Goal: Task Accomplishment & Management: Complete application form

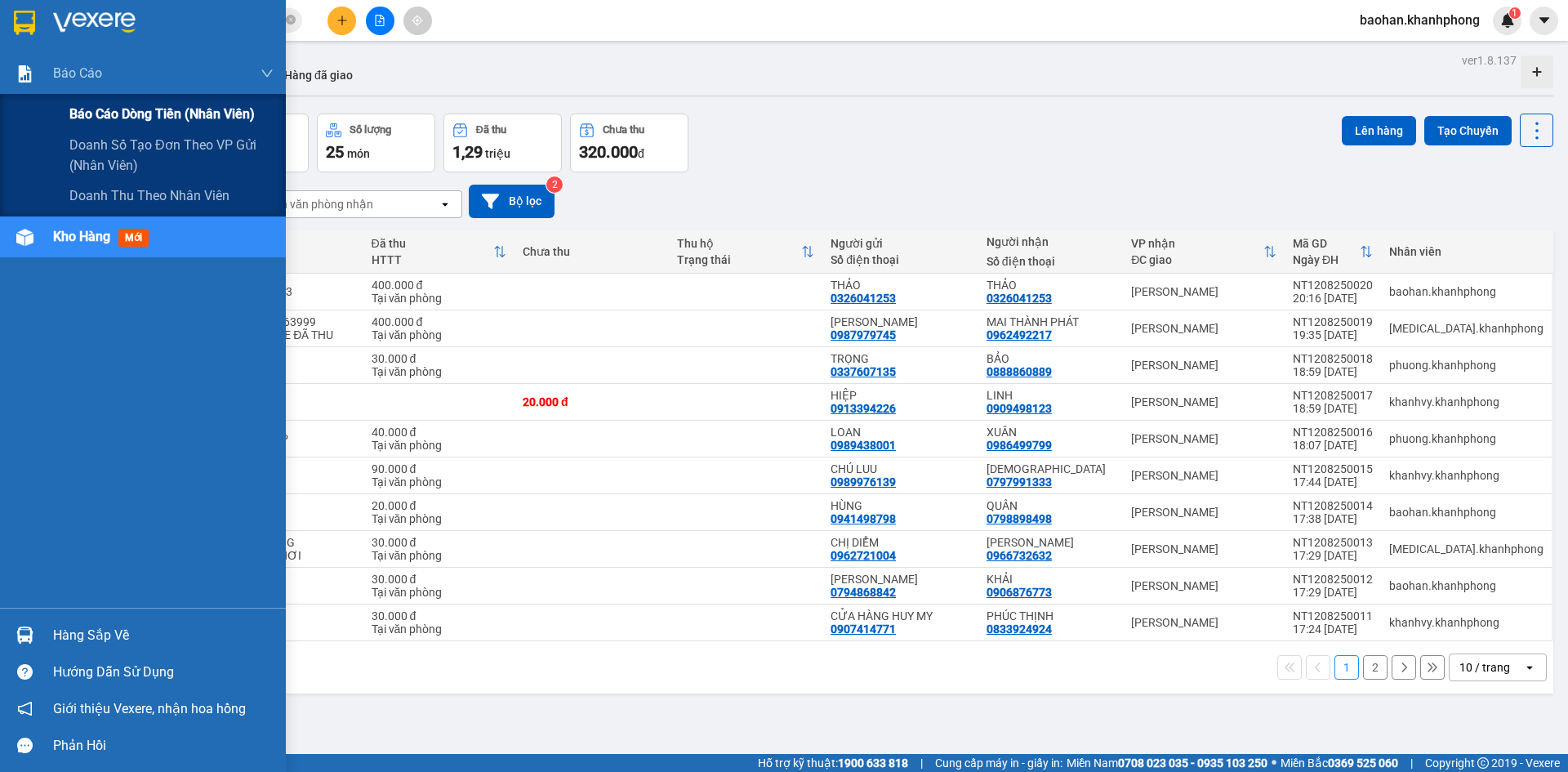
click at [78, 108] on span "Báo cáo dòng tiền (nhân viên)" at bounding box center [162, 114] width 185 height 21
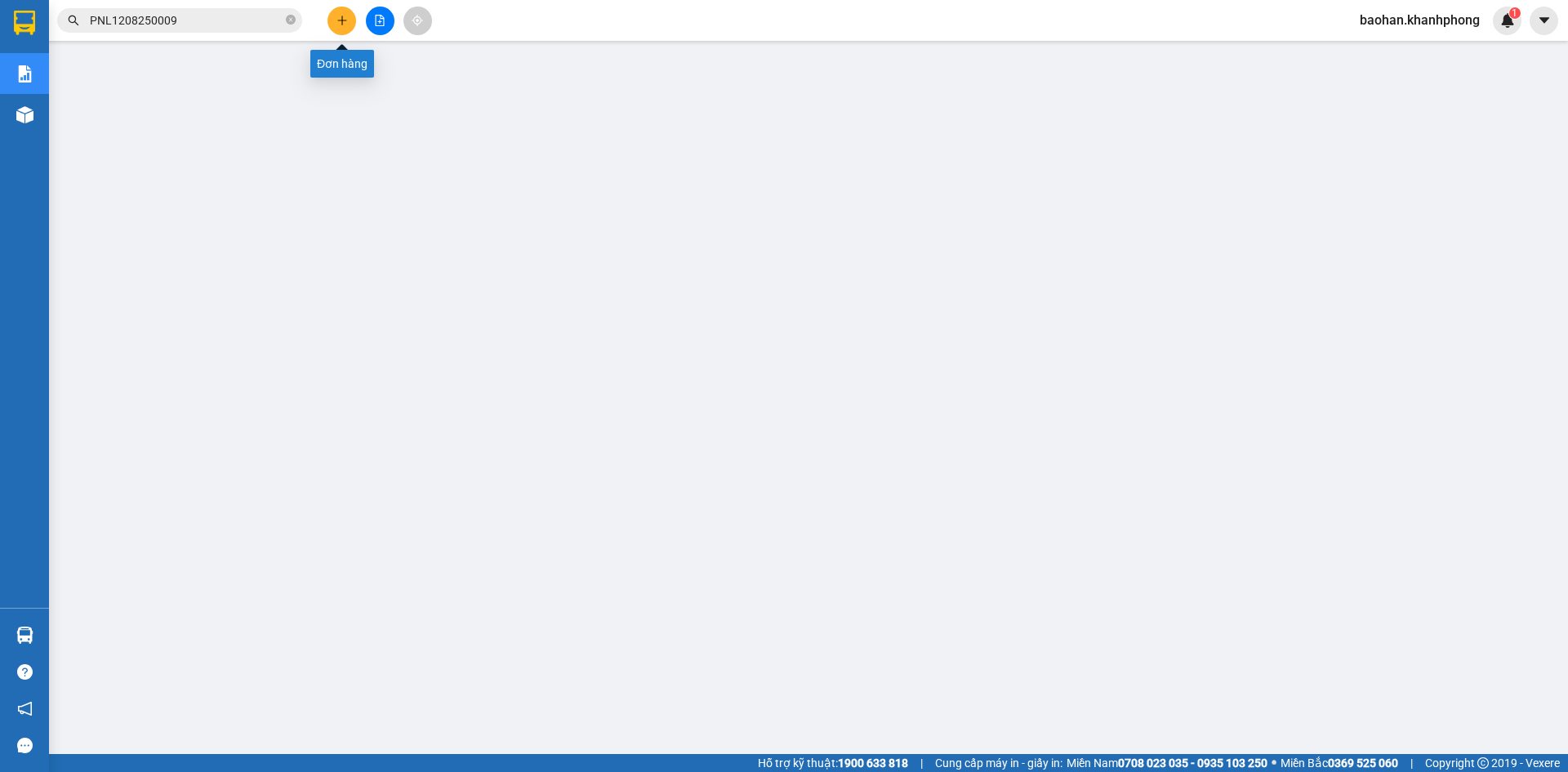
click at [335, 26] on button at bounding box center [341, 21] width 29 height 29
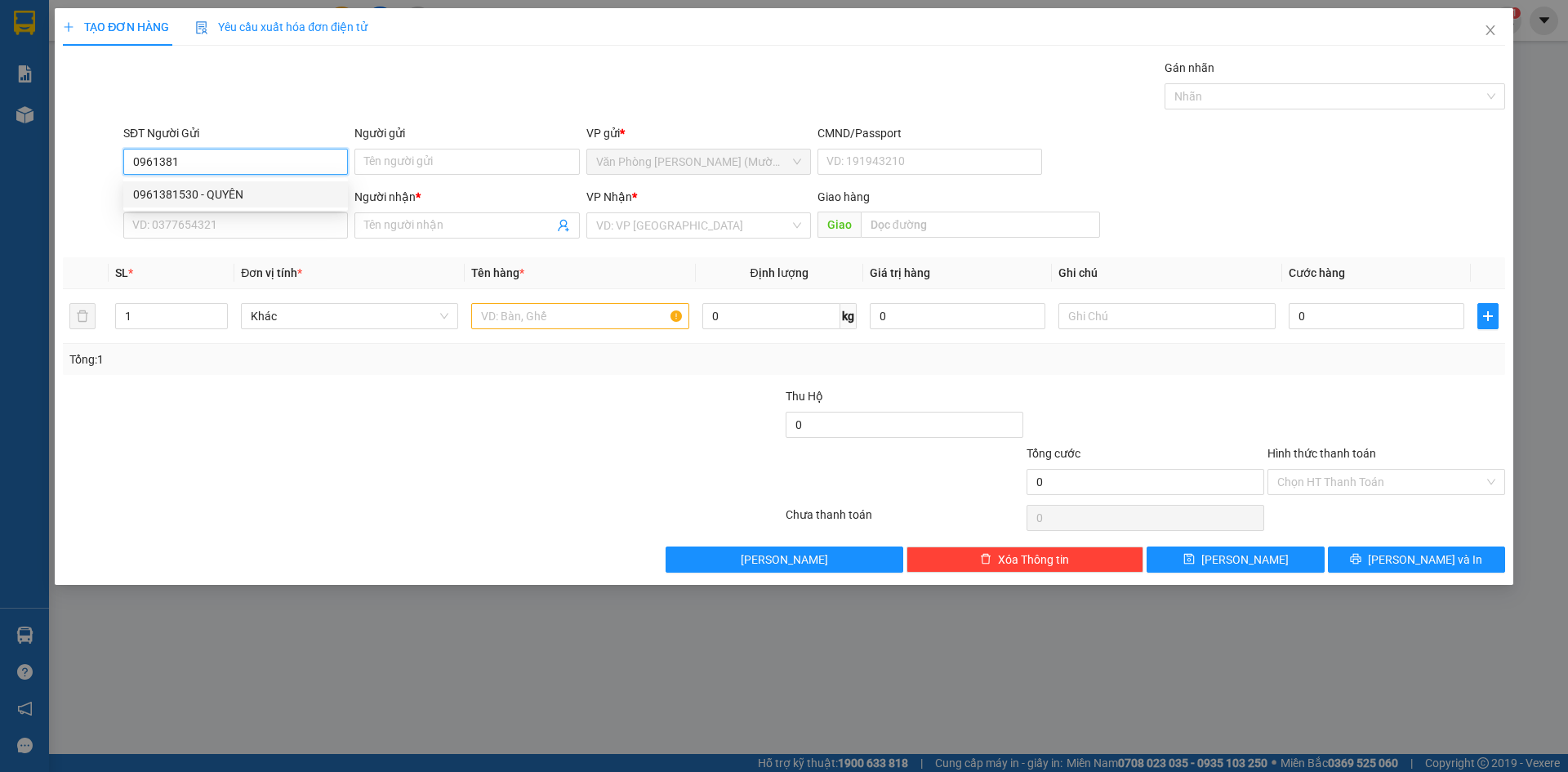
click at [256, 203] on div "0961381530 - QUYÊN" at bounding box center [235, 194] width 224 height 26
type input "0961381530"
type input "QUYÊN"
type input "0961381530"
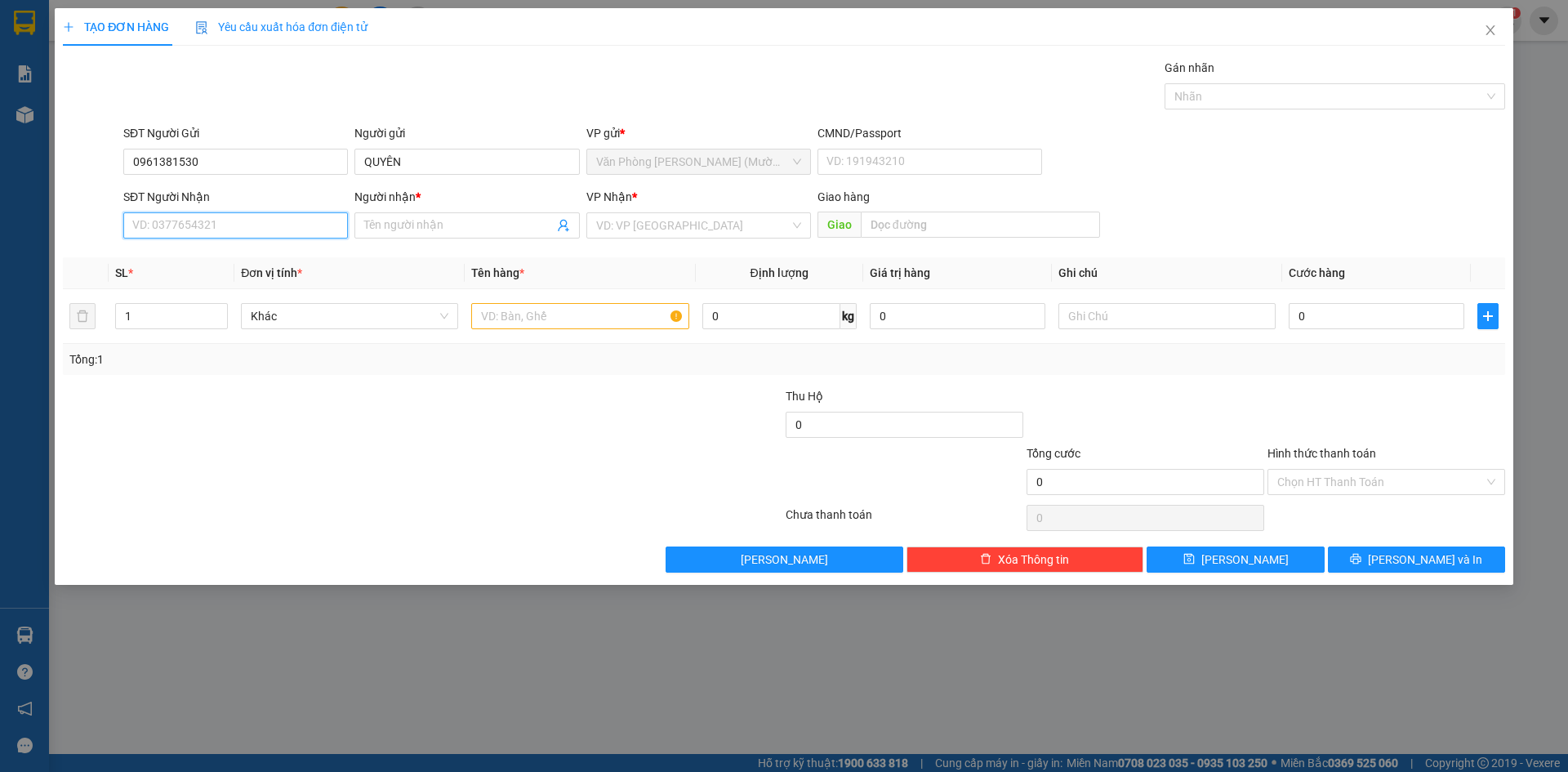
click at [254, 217] on input "SĐT Người Nhận" at bounding box center [235, 225] width 224 height 26
click at [261, 286] on div "0963140123 - MEDLATEC HCM" at bounding box center [235, 284] width 205 height 18
type input "0963140123"
type input "MEDLATEC HCM"
click at [509, 310] on input "text" at bounding box center [579, 316] width 217 height 26
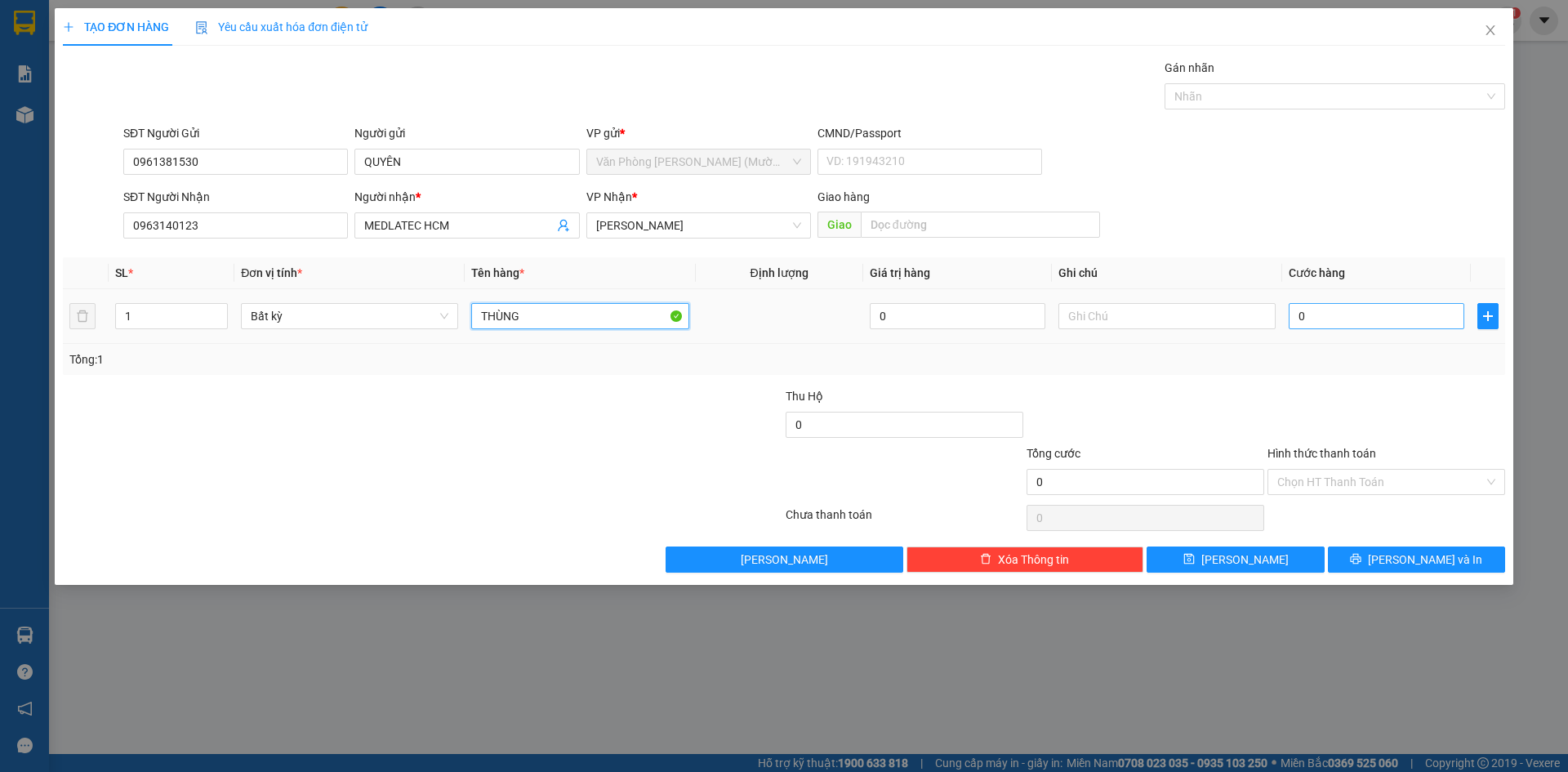
type input "THÙNG"
click at [1377, 317] on input "0" at bounding box center [1376, 316] width 176 height 26
type input "3"
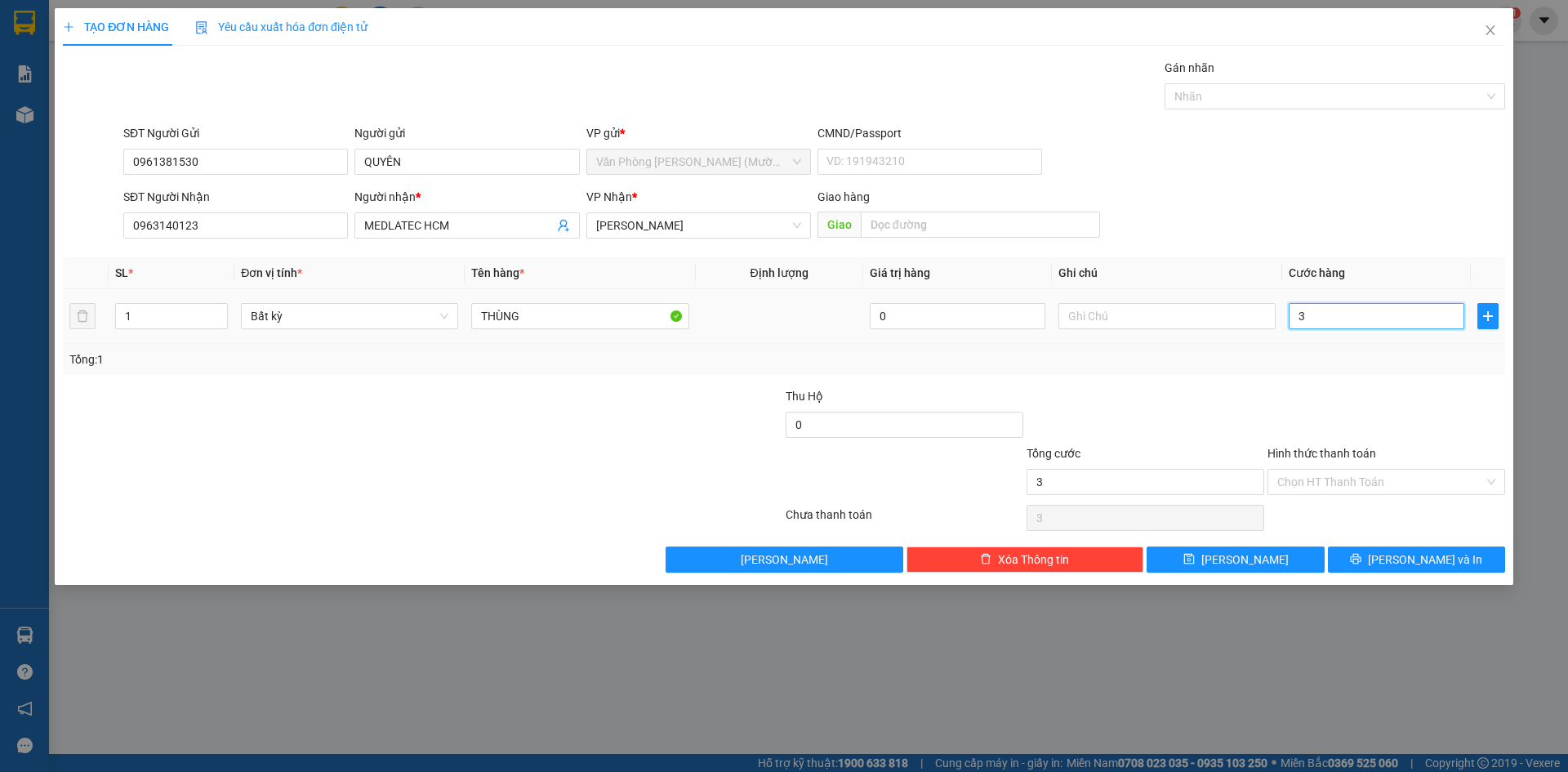
type input "30"
type input "30.000"
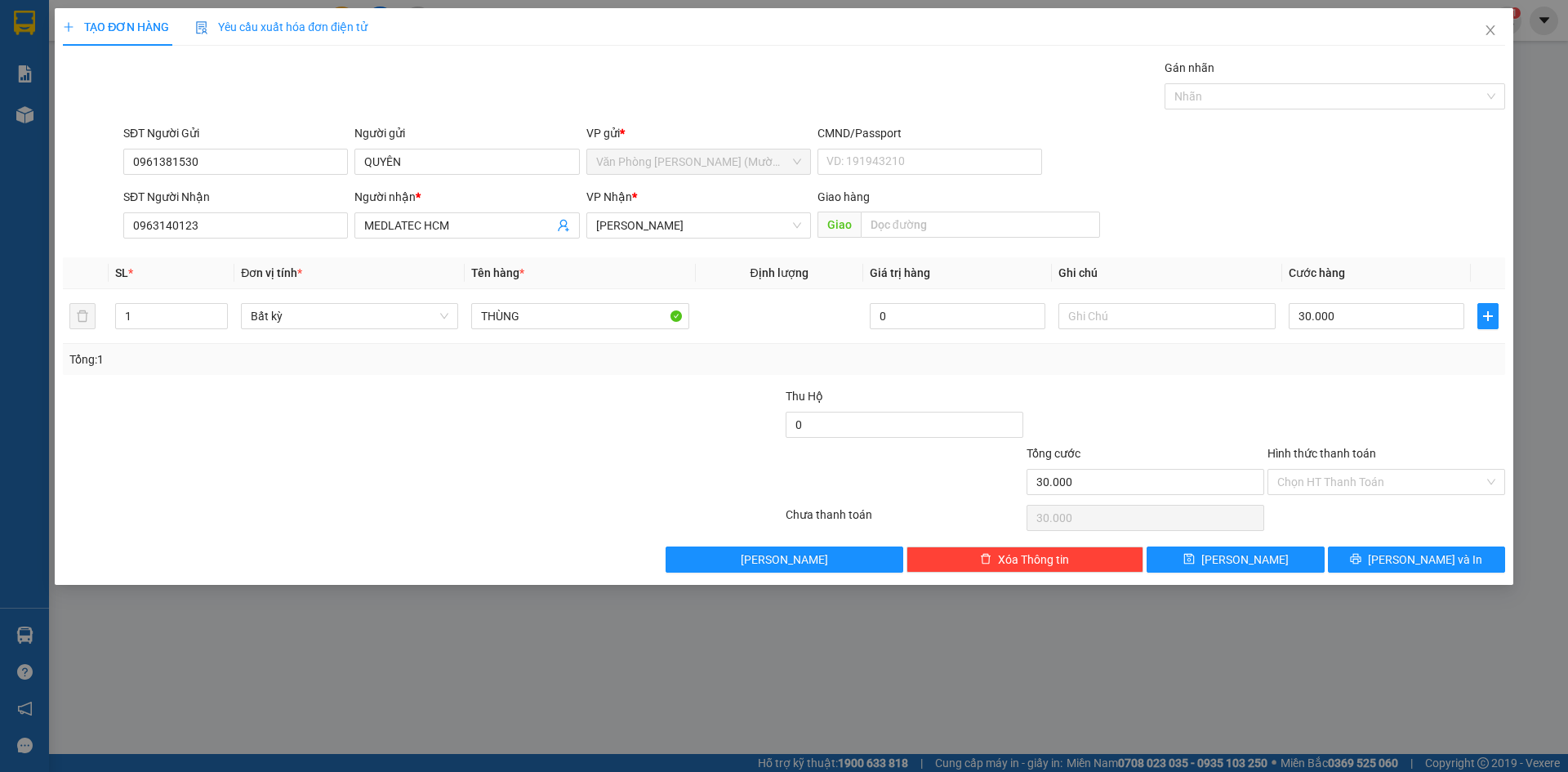
click at [1400, 394] on div at bounding box center [1386, 416] width 241 height 58
click at [1396, 485] on input "Hình thức thanh toán" at bounding box center [1381, 481] width 206 height 25
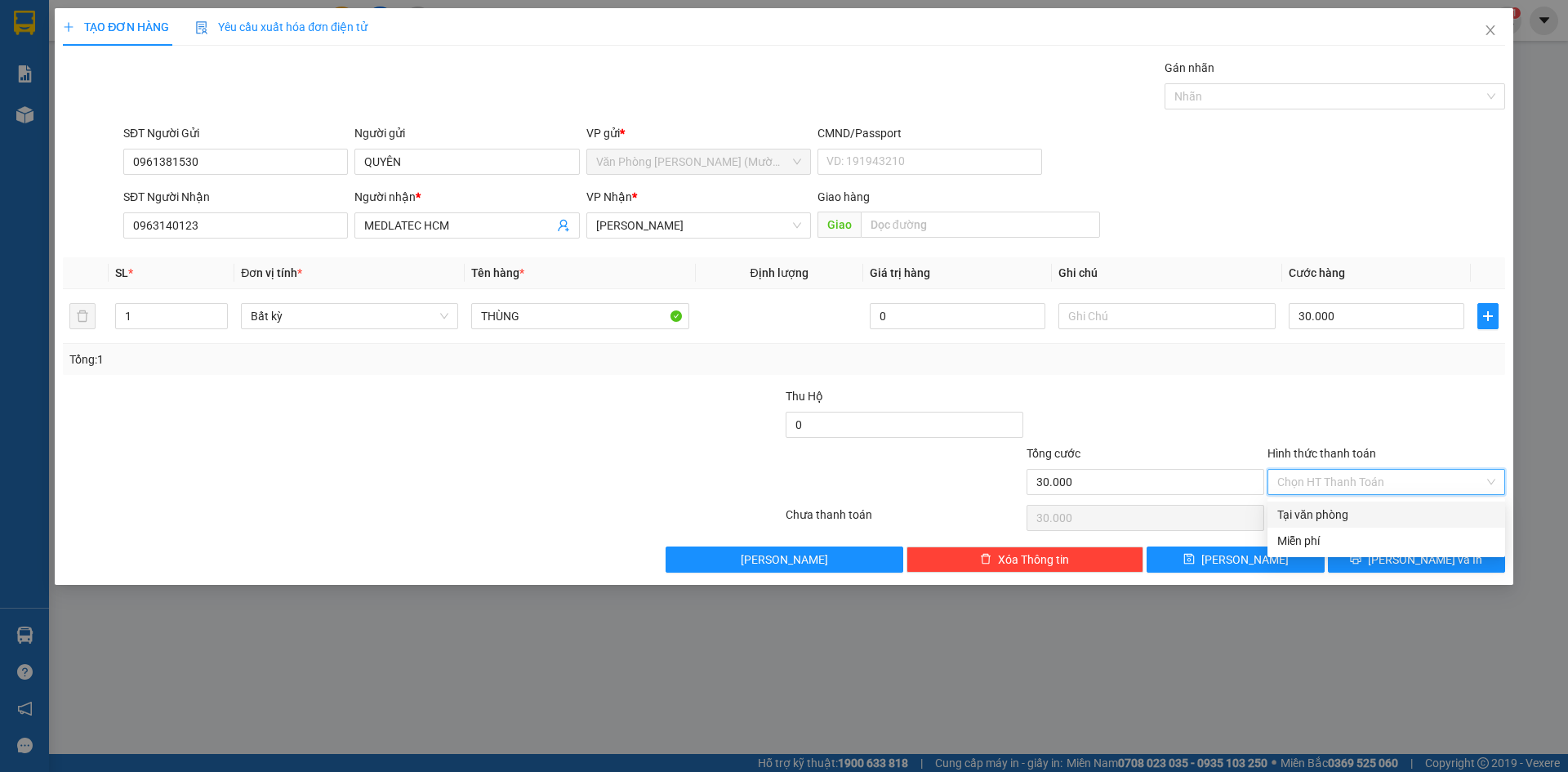
click at [1391, 517] on div "Tại văn phòng" at bounding box center [1387, 515] width 218 height 18
type input "0"
click at [1362, 558] on icon "printer" at bounding box center [1356, 559] width 12 height 12
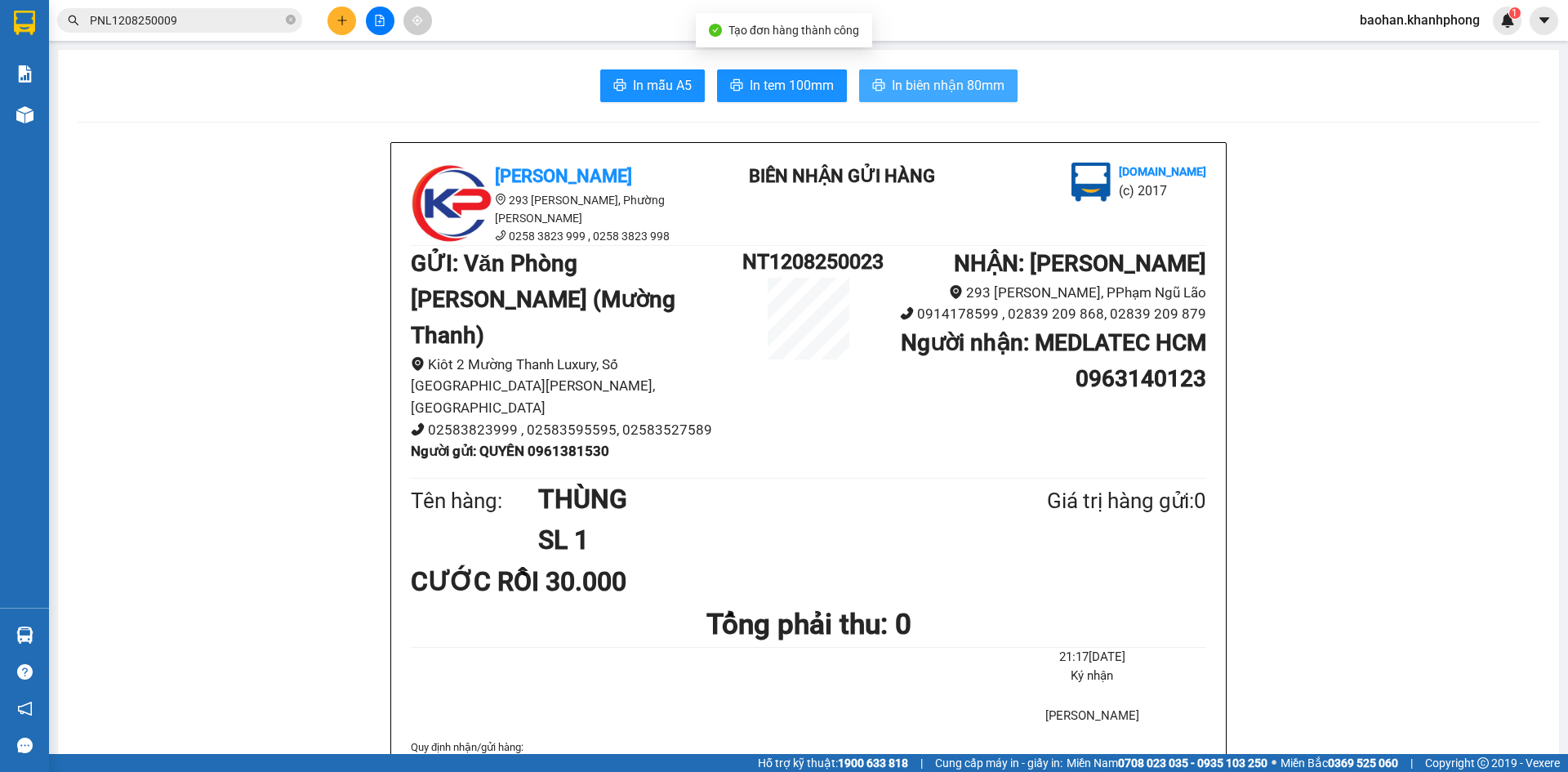
click at [930, 81] on span "In biên nhận 80mm" at bounding box center [948, 85] width 113 height 21
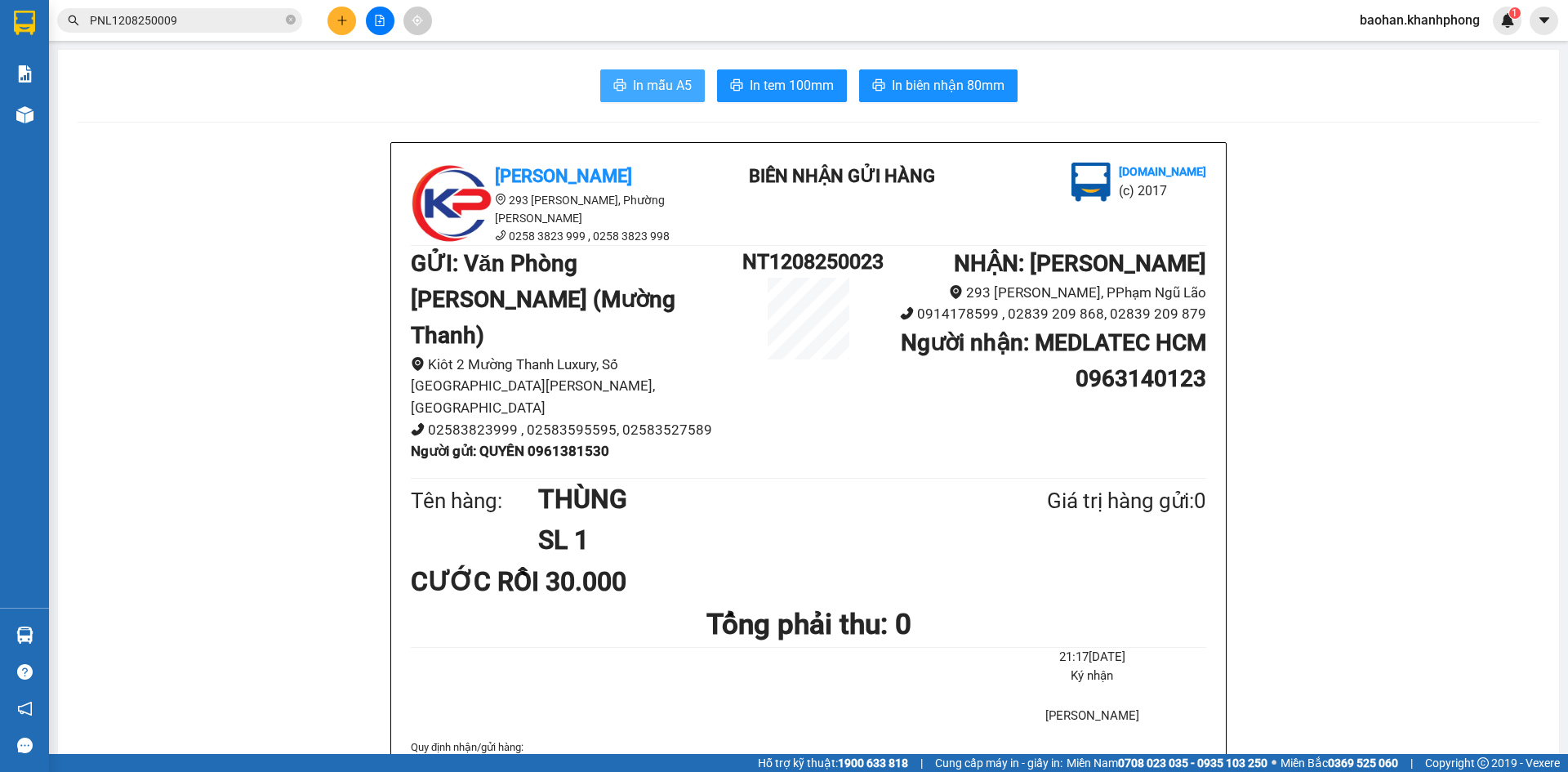
click at [657, 90] on span "In mẫu A5" at bounding box center [662, 85] width 59 height 21
